Goal: Information Seeking & Learning: Understand process/instructions

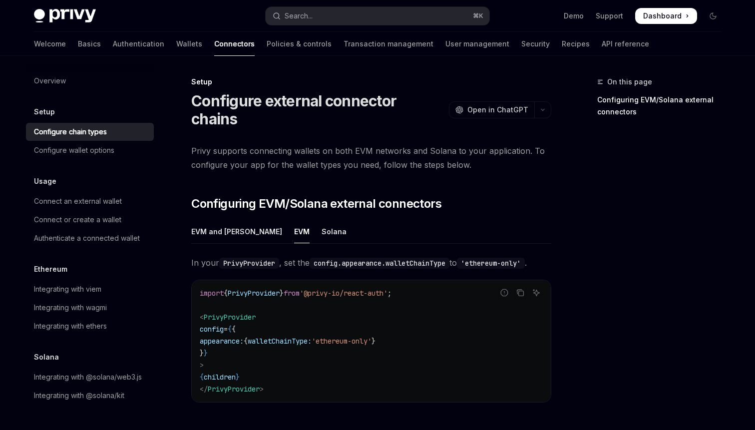
scroll to position [132, 0]
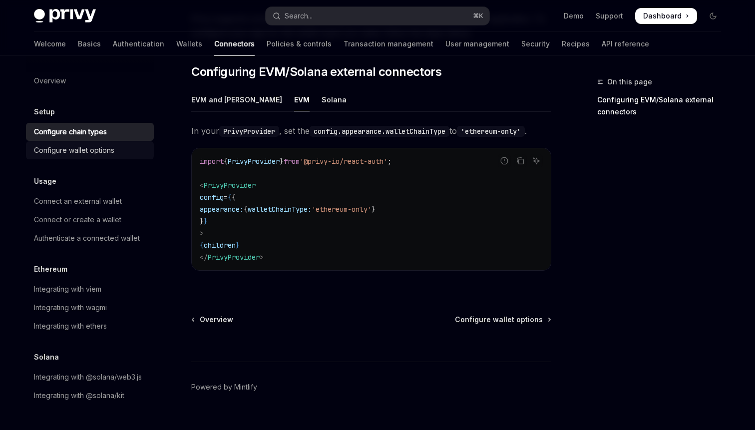
click at [121, 151] on div "Configure wallet options" at bounding box center [91, 150] width 114 height 12
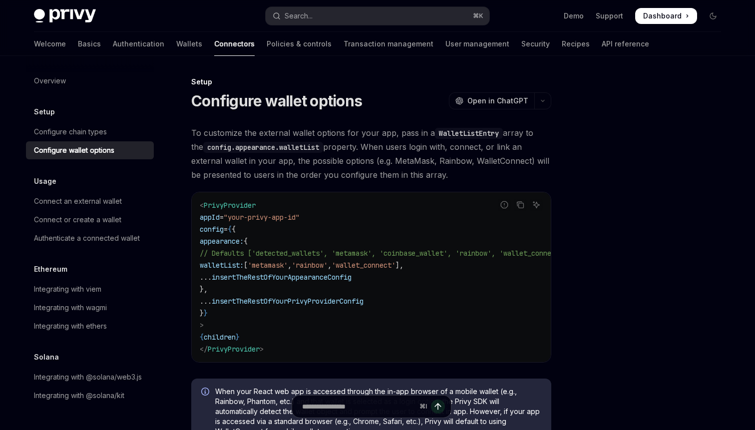
type textarea "*"
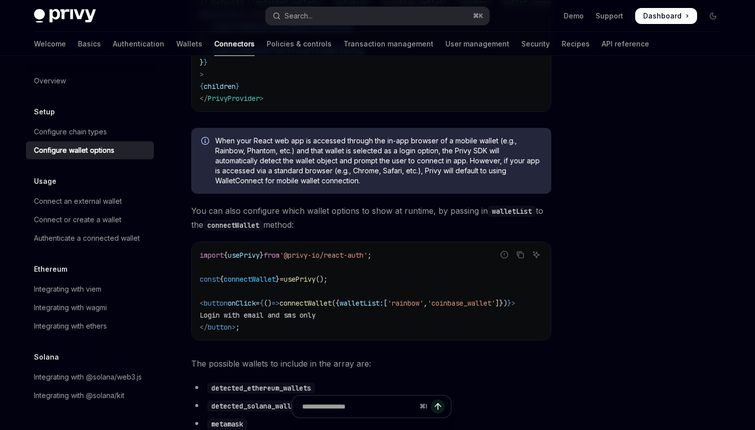
scroll to position [261, 0]
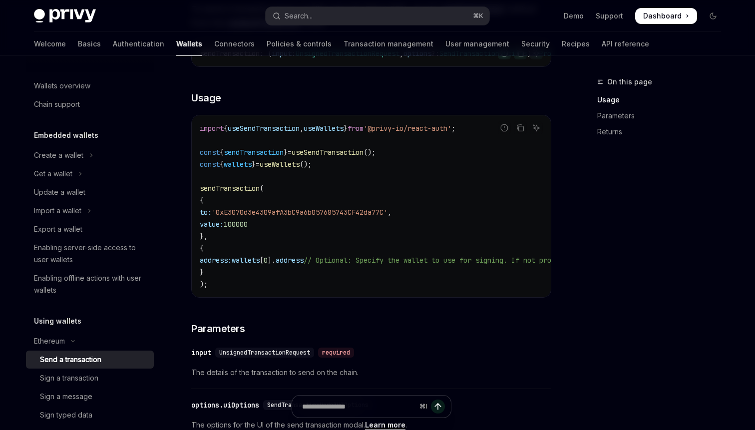
scroll to position [0, 160]
click at [66, 233] on div "Export a wallet" at bounding box center [58, 229] width 48 height 12
type textarea "*"
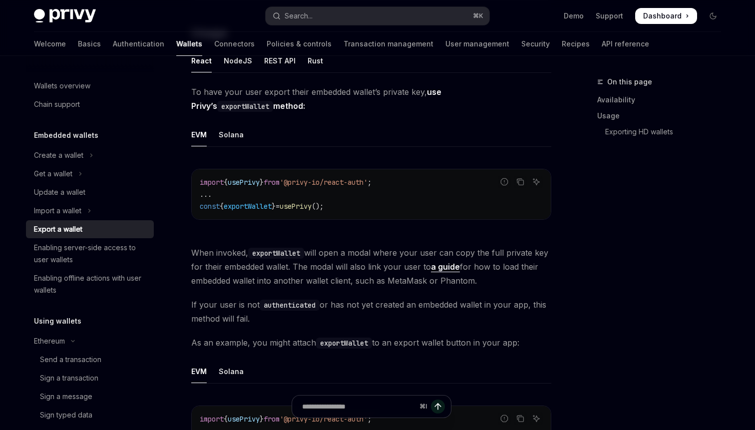
scroll to position [284, 0]
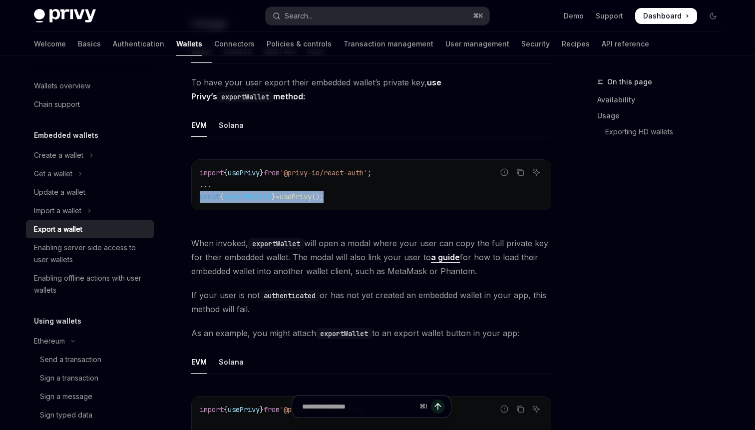
drag, startPoint x: 369, startPoint y: 201, endPoint x: 200, endPoint y: 195, distance: 168.4
click at [200, 195] on code "import { usePrivy } from '@privy-io/react-auth' ; ... const { exportWallet } = …" at bounding box center [371, 185] width 343 height 36
copy span "const { exportWallet } = usePrivy ();"
